Goal: Task Accomplishment & Management: Manage account settings

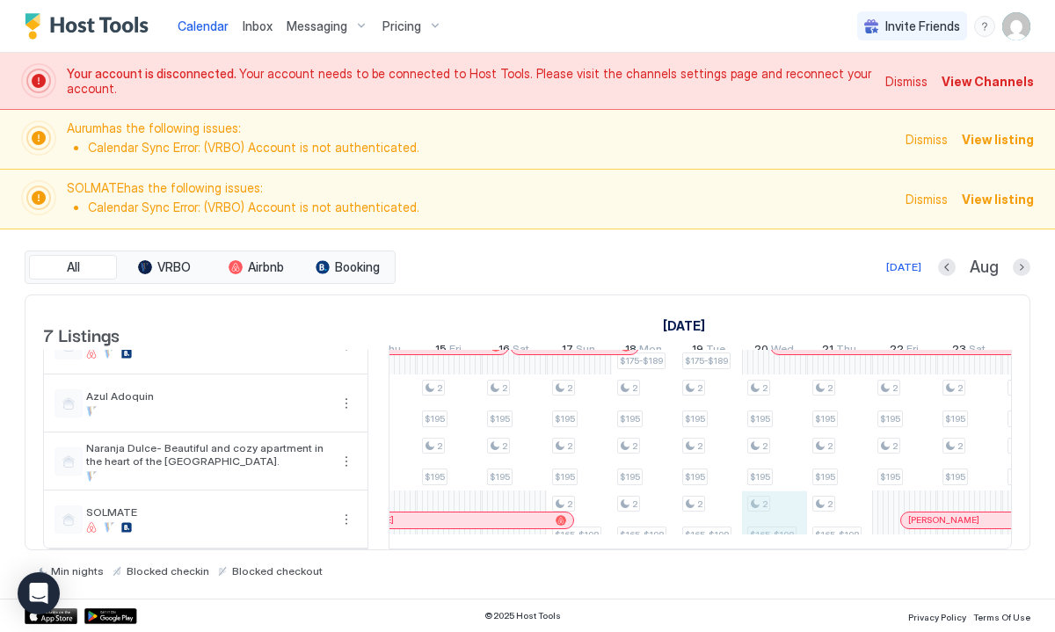
click at [770, 520] on div "2 $195 2 $195 2 $165-$198 2 $195 2 $195 2 $165-$198 2 $195 2 $195 2 $195 2 $195…" at bounding box center [807, 345] width 3253 height 405
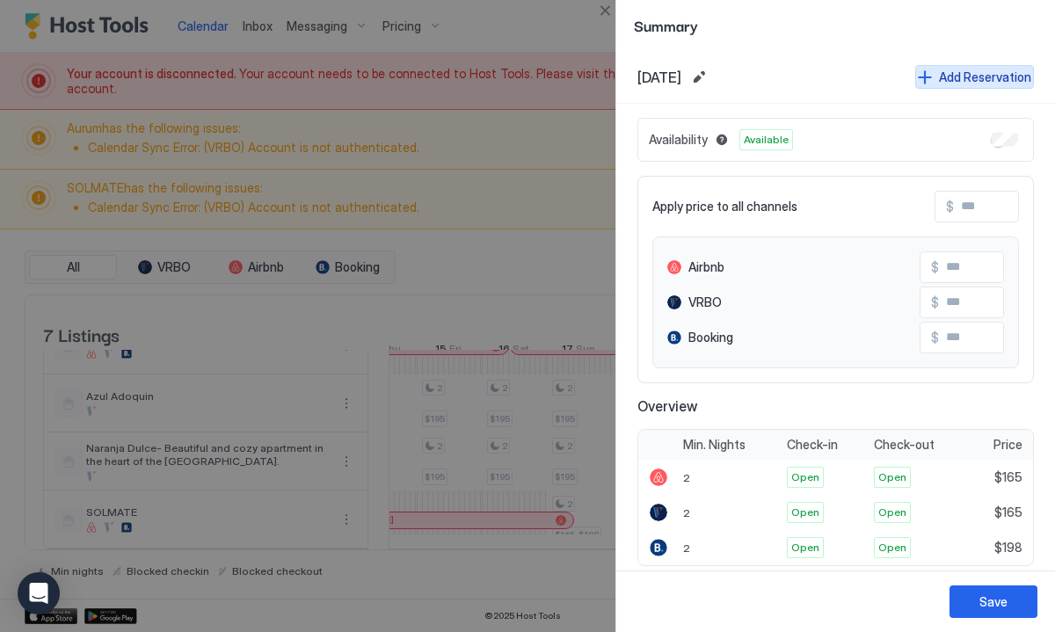
click at [964, 74] on div "Add Reservation" at bounding box center [985, 77] width 92 height 18
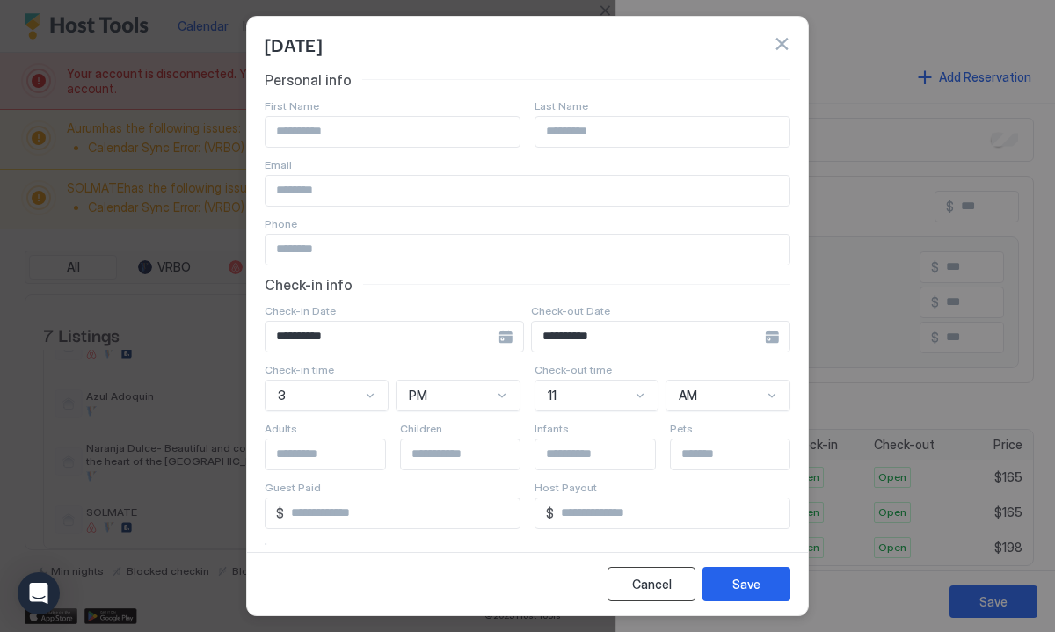
click at [670, 589] on div "Cancel" at bounding box center [652, 584] width 40 height 18
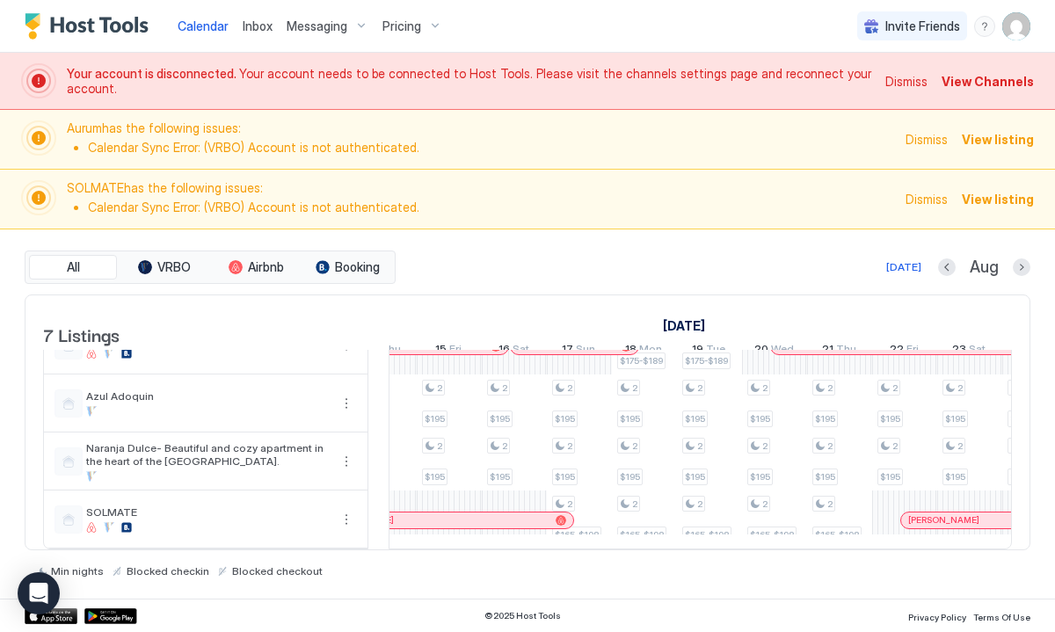
click at [985, 75] on span "View Channels" at bounding box center [988, 81] width 92 height 18
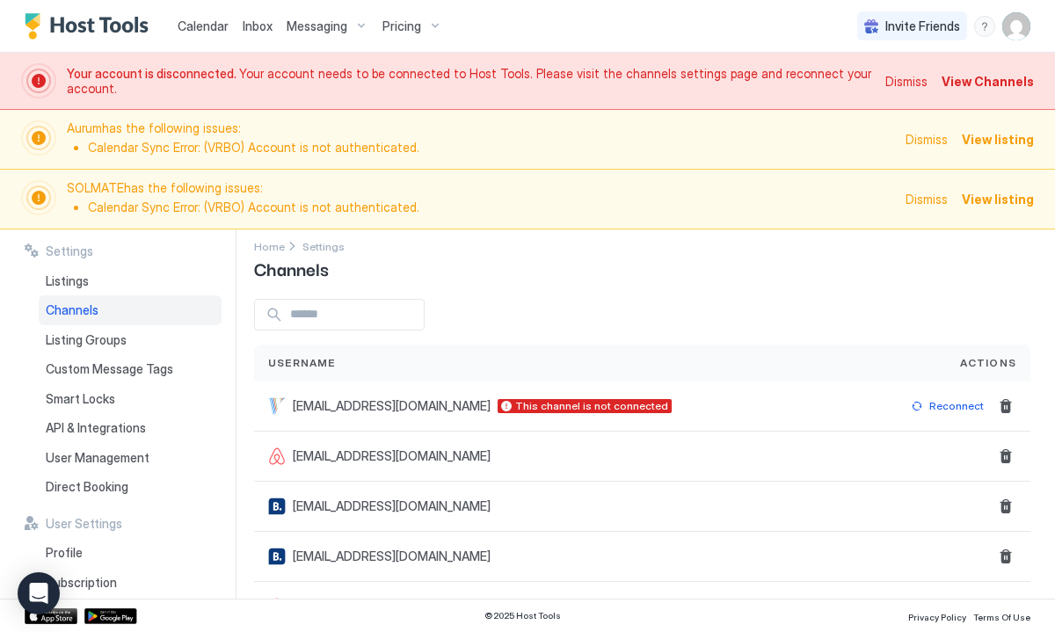
scroll to position [16, 0]
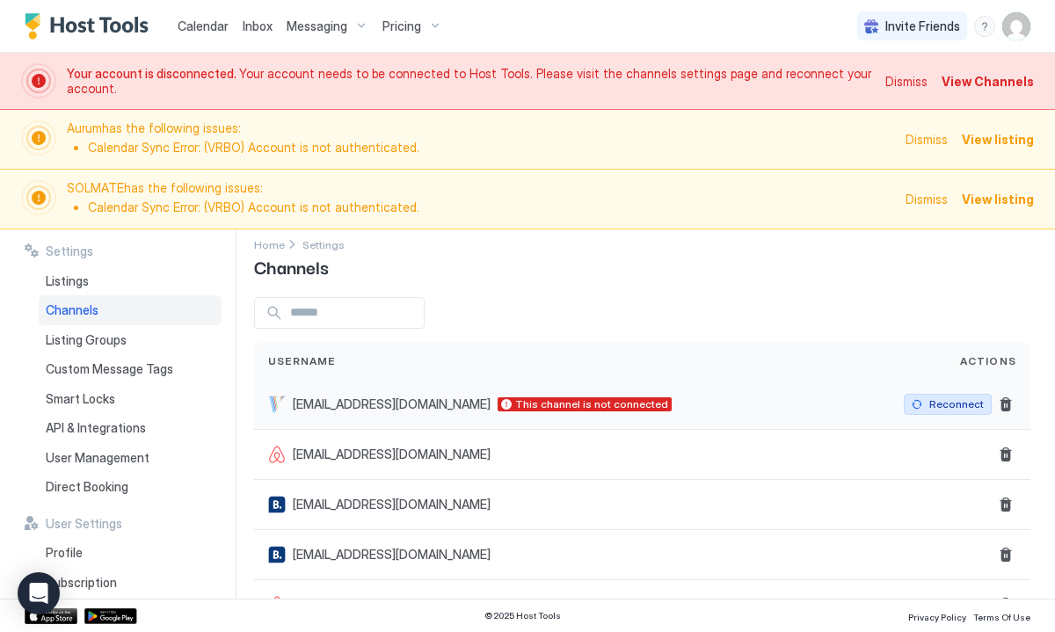
click at [938, 402] on div "Reconnect" at bounding box center [956, 404] width 55 height 16
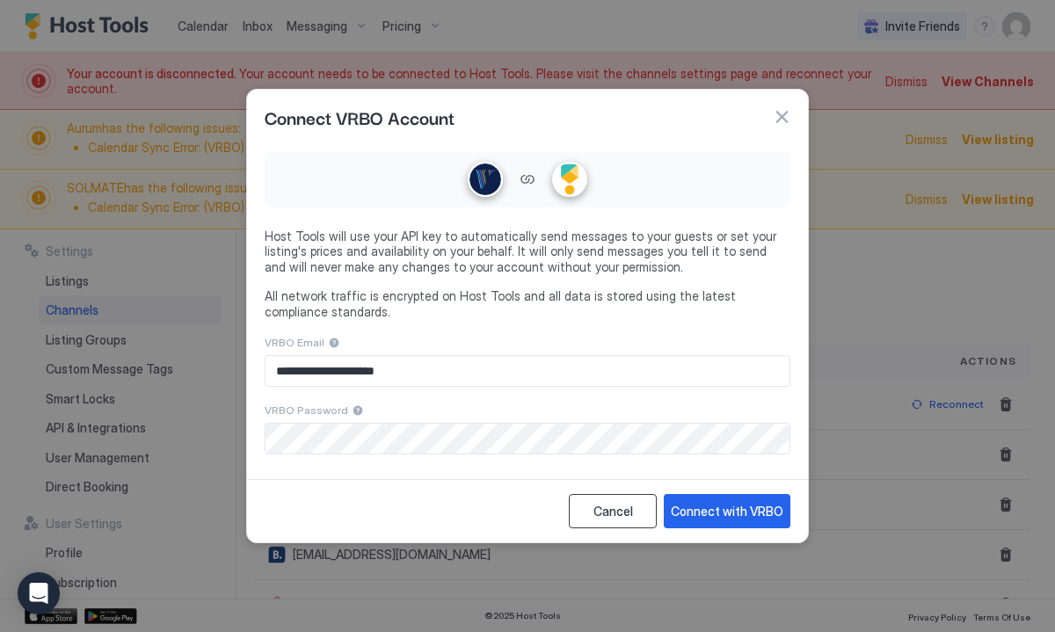
click at [622, 513] on div "Cancel" at bounding box center [613, 511] width 40 height 18
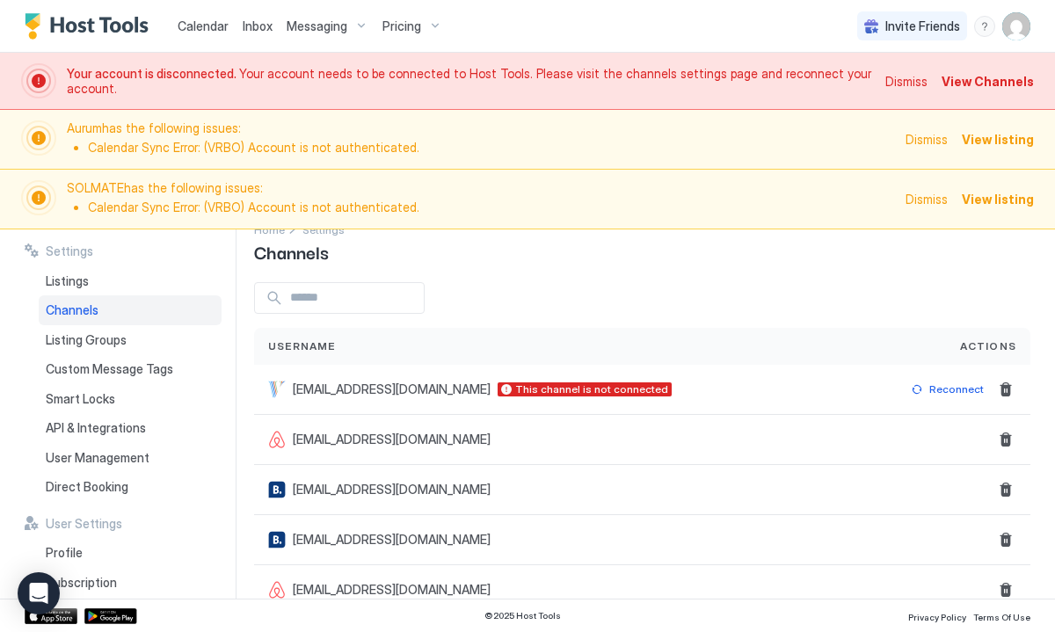
scroll to position [0, 0]
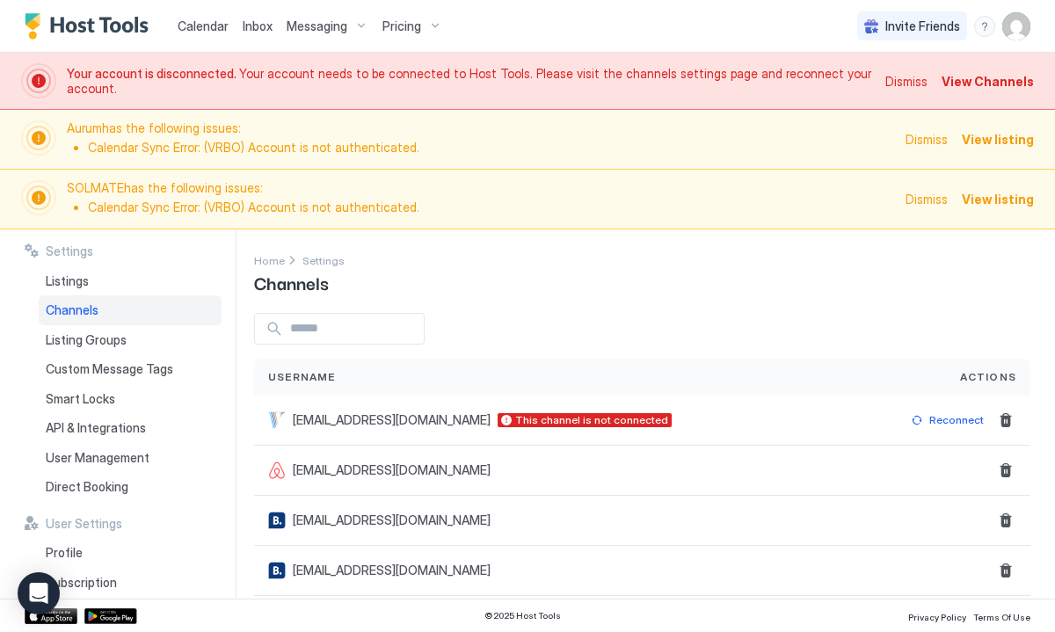
click at [200, 24] on span "Calendar" at bounding box center [203, 25] width 51 height 15
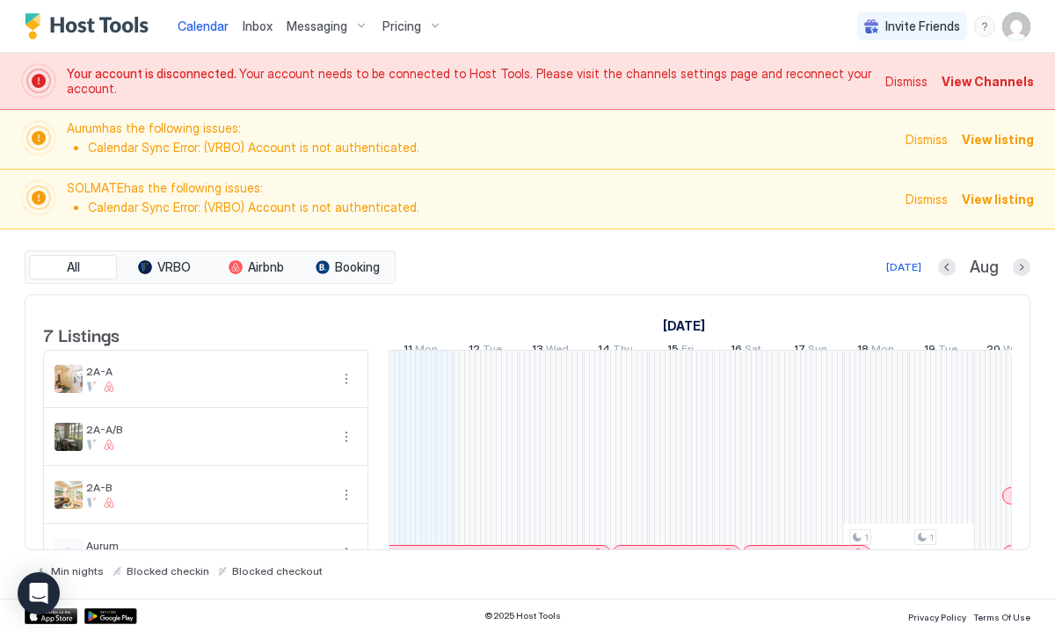
scroll to position [222, 0]
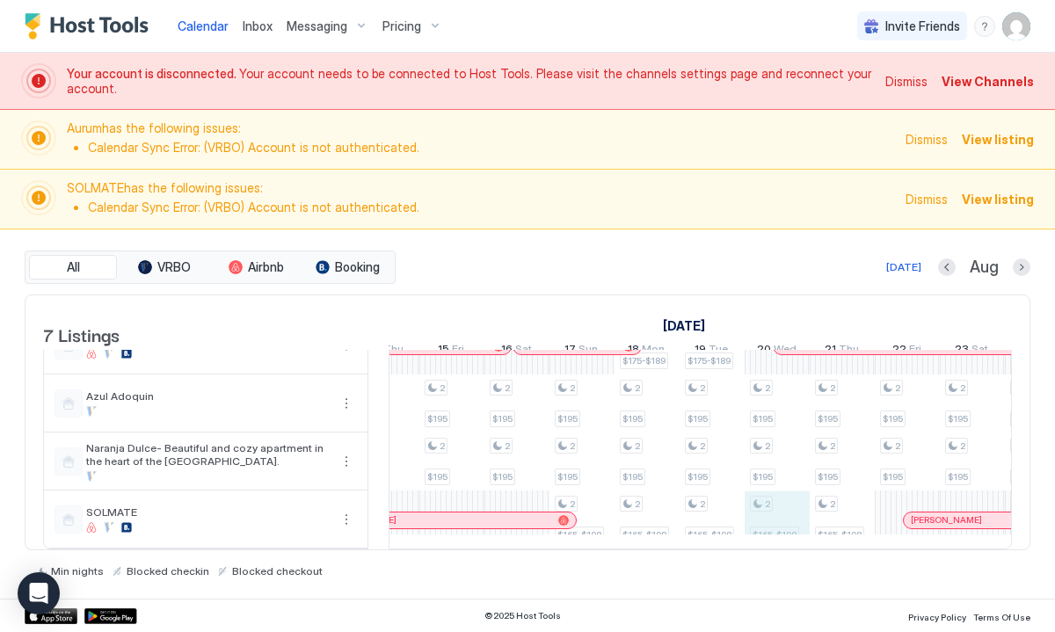
click at [779, 514] on div "2 $195 2 $195 2 $165-$198 2 $195 2 $195 2 $165-$198 2 $195 2 $195 2 $195 2 $195…" at bounding box center [809, 345] width 3253 height 405
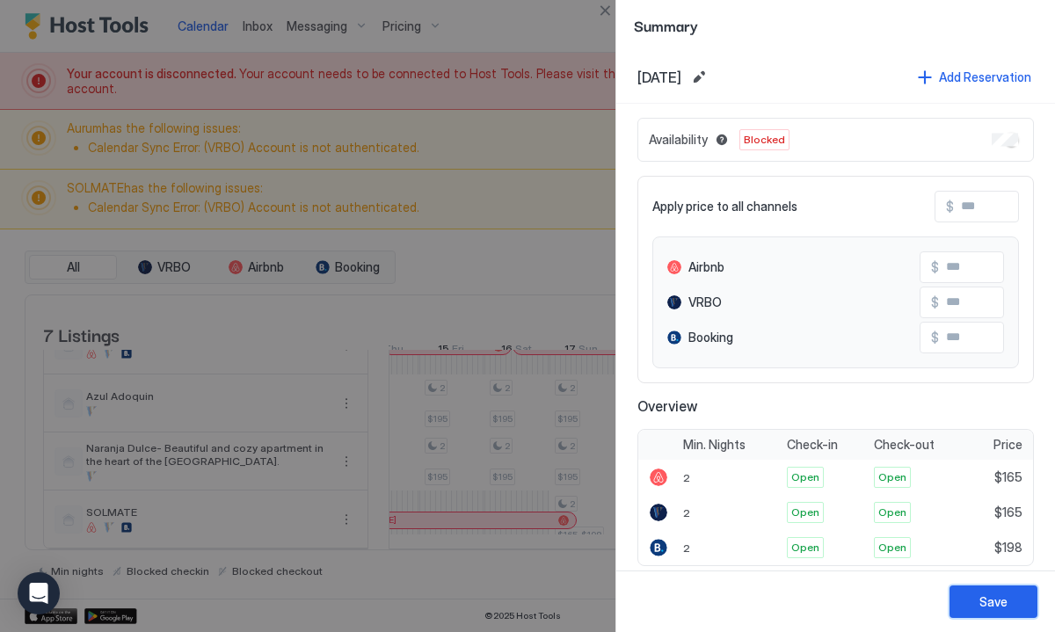
click at [972, 595] on button "Save" at bounding box center [993, 601] width 88 height 33
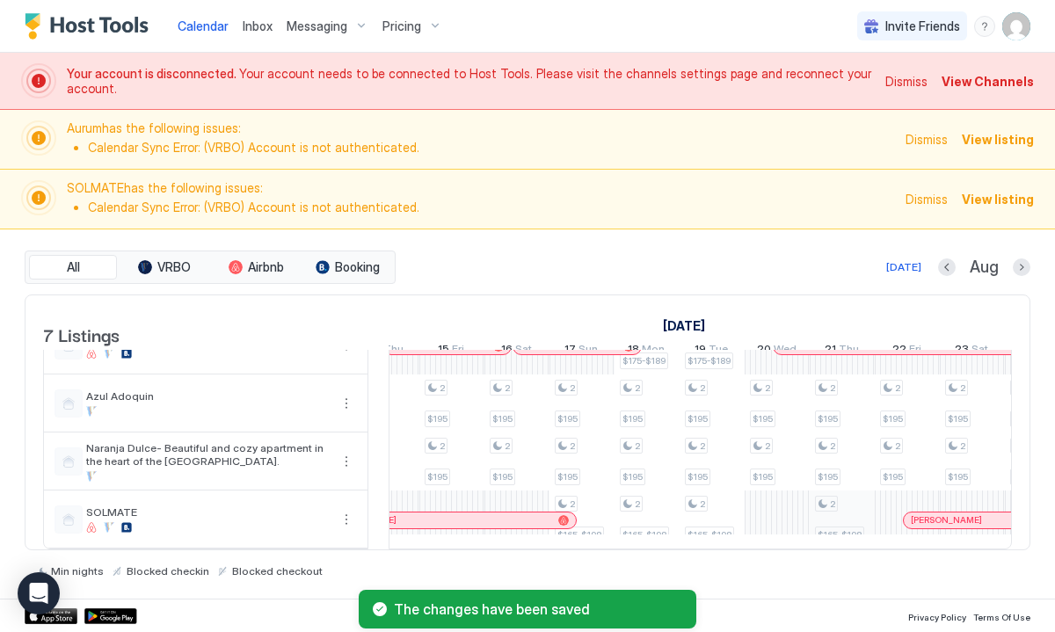
scroll to position [162, 0]
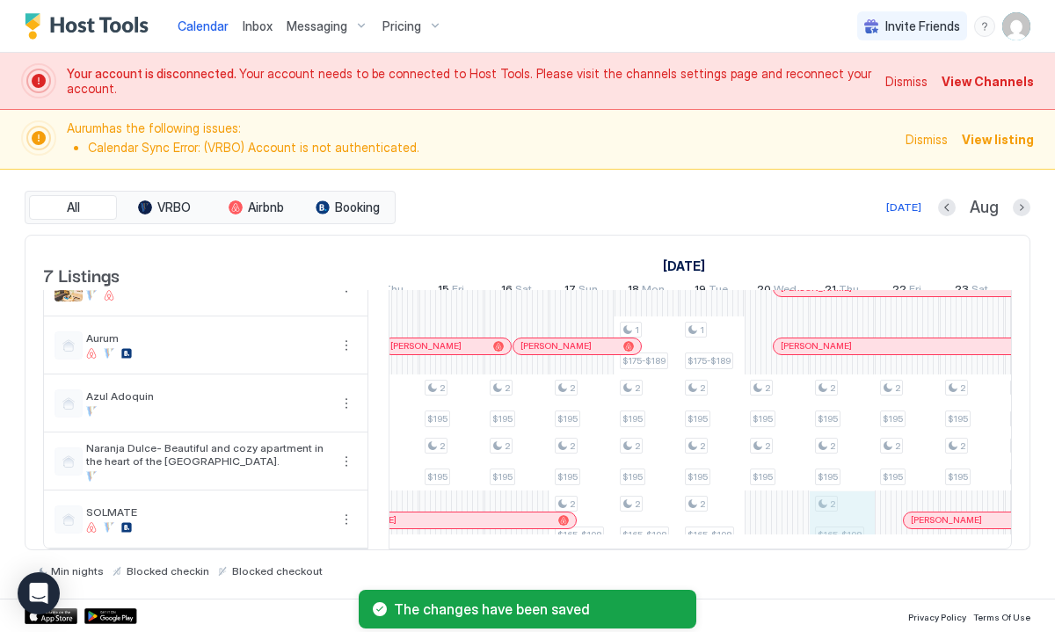
click at [842, 523] on div "2 $195 2 $195 2 $165-$198 2 $195 2 $195 2 $165-$198 2 $195 2 $195 2 $195 2 $195…" at bounding box center [809, 345] width 3253 height 405
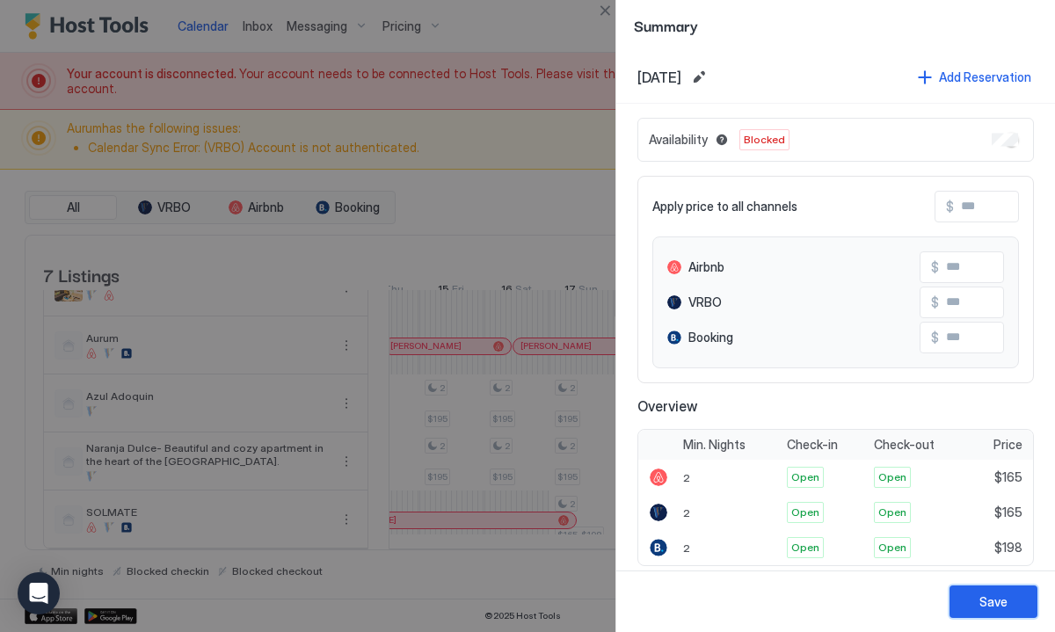
click at [985, 605] on div "Save" at bounding box center [993, 602] width 28 height 18
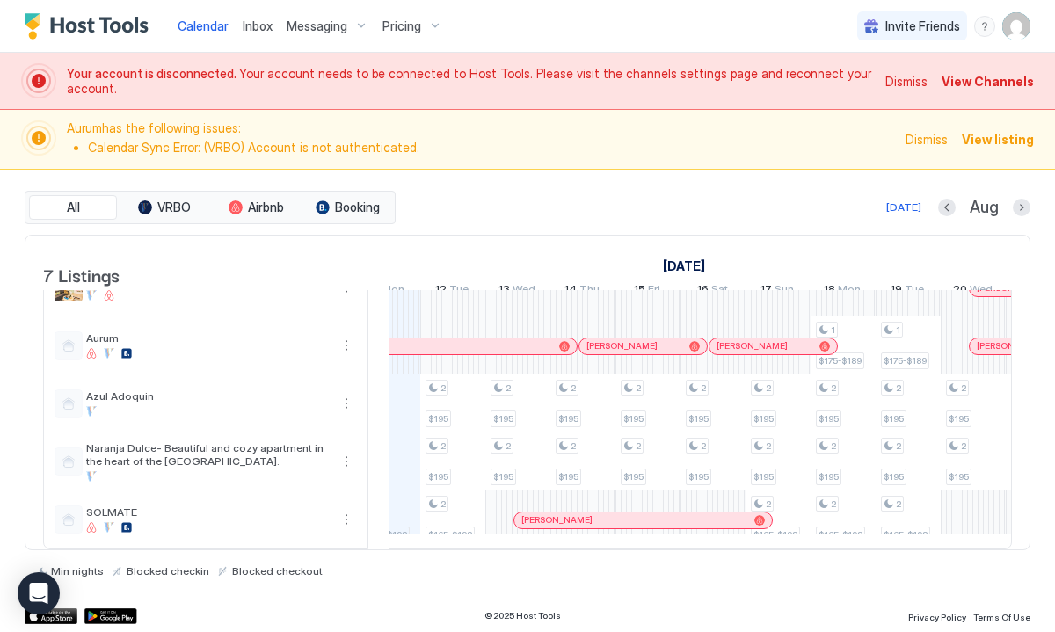
scroll to position [0, 1006]
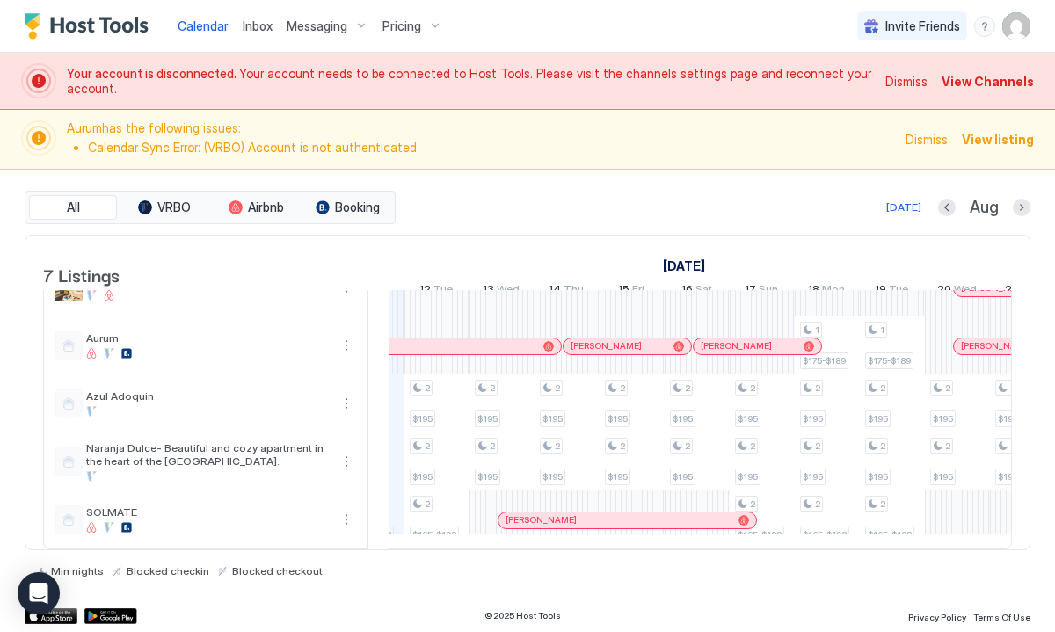
click at [509, 514] on div at bounding box center [509, 520] width 14 height 14
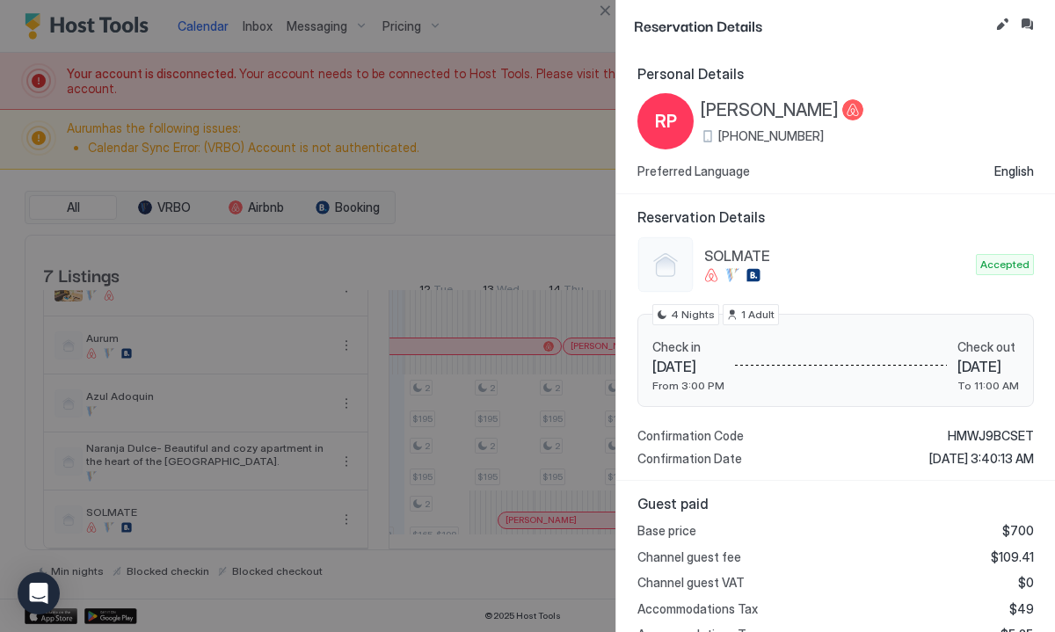
click at [512, 515] on div at bounding box center [527, 316] width 1055 height 632
